Goal: Transaction & Acquisition: Purchase product/service

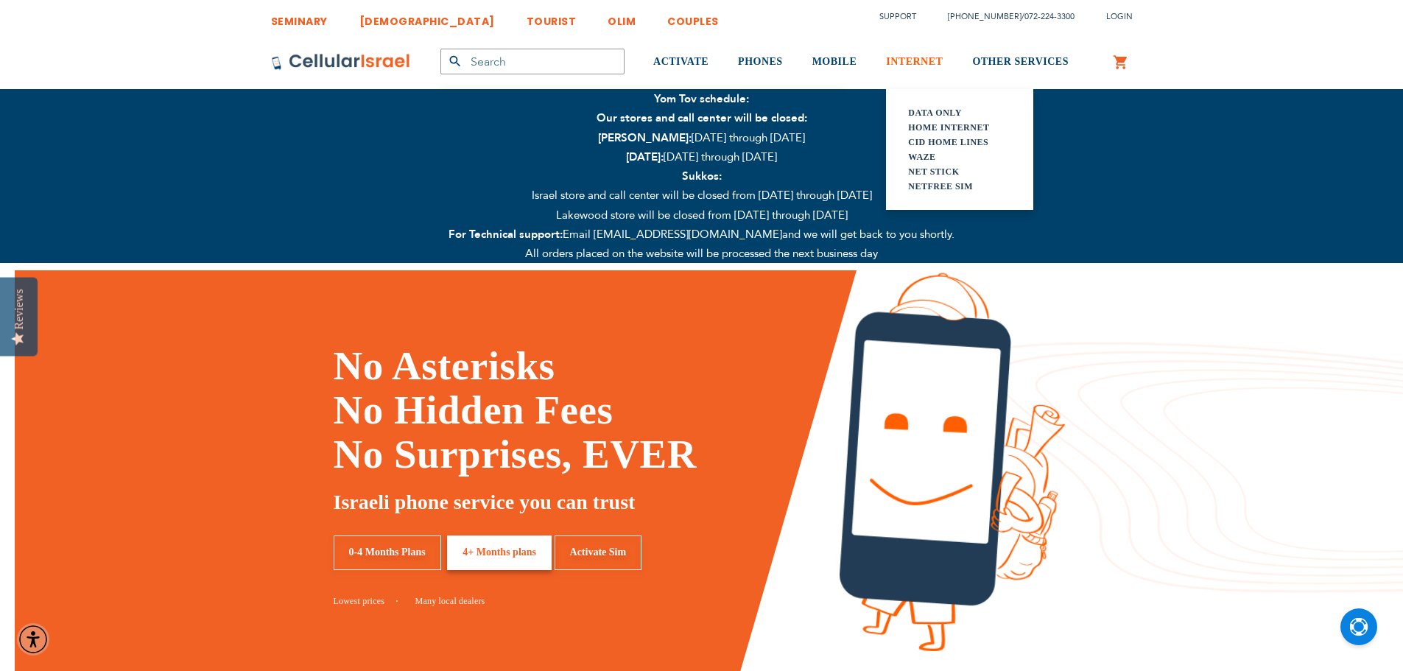
type input "[EMAIL_ADDRESS][DOMAIN_NAME]"
click at [906, 56] on span "INTERNET" at bounding box center [914, 61] width 57 height 11
type input "[EMAIL_ADDRESS][DOMAIN_NAME]"
click at [950, 169] on link "Net Stick" at bounding box center [959, 171] width 103 height 15
